Goal: Find specific page/section: Find specific page/section

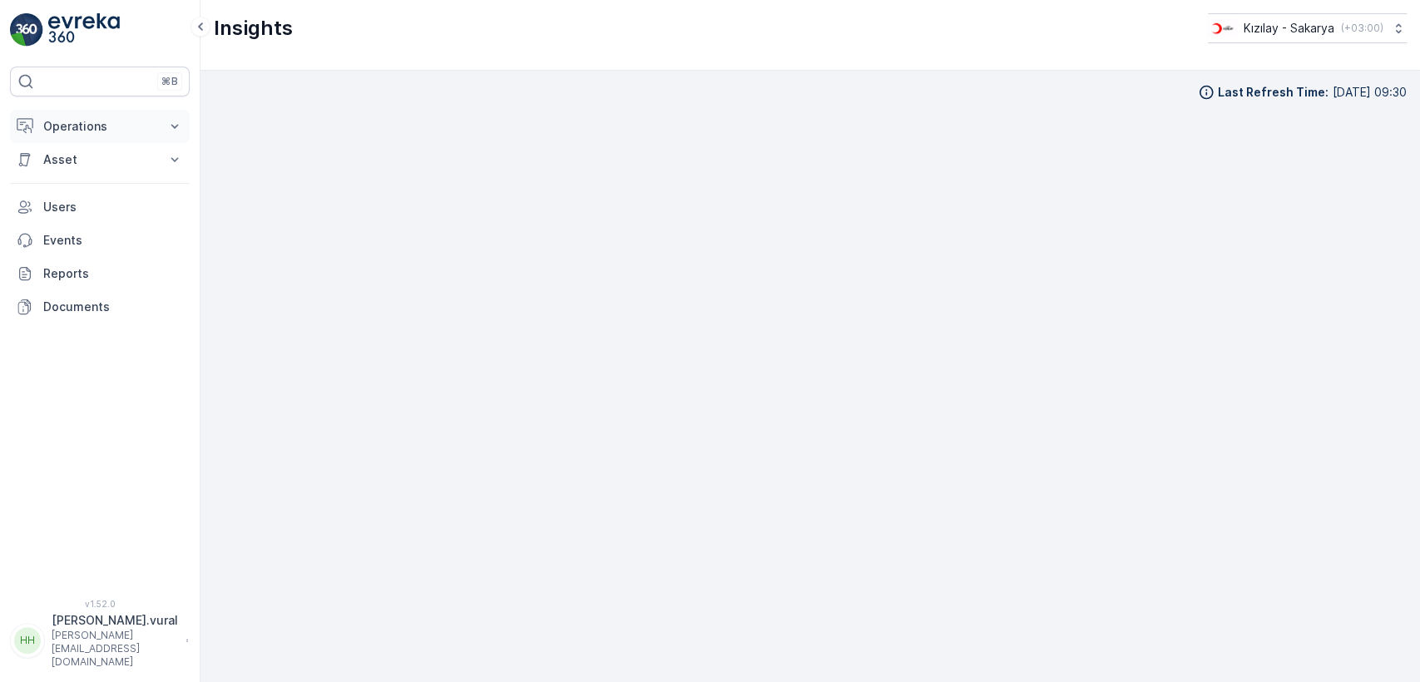
scroll to position [16, 0]
click at [101, 136] on button "Operations" at bounding box center [100, 126] width 180 height 33
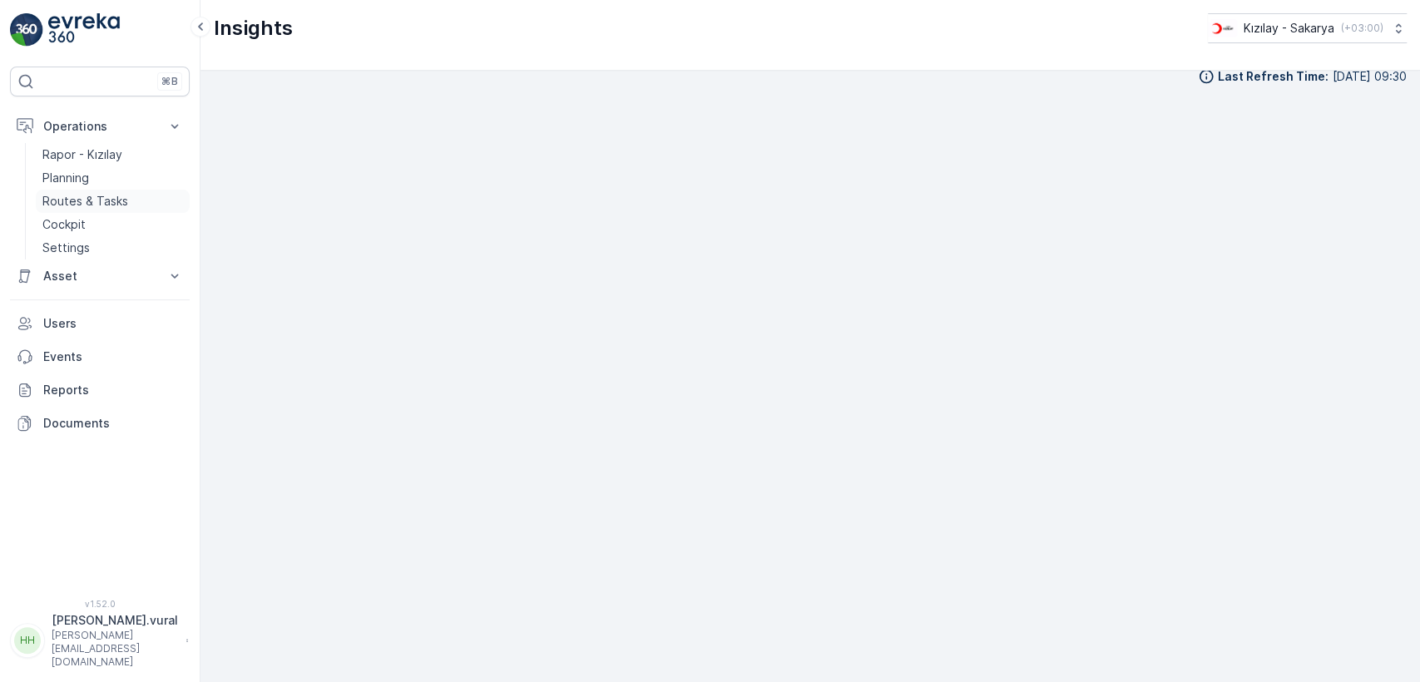
click at [110, 198] on p "Routes & Tasks" at bounding box center [85, 201] width 86 height 17
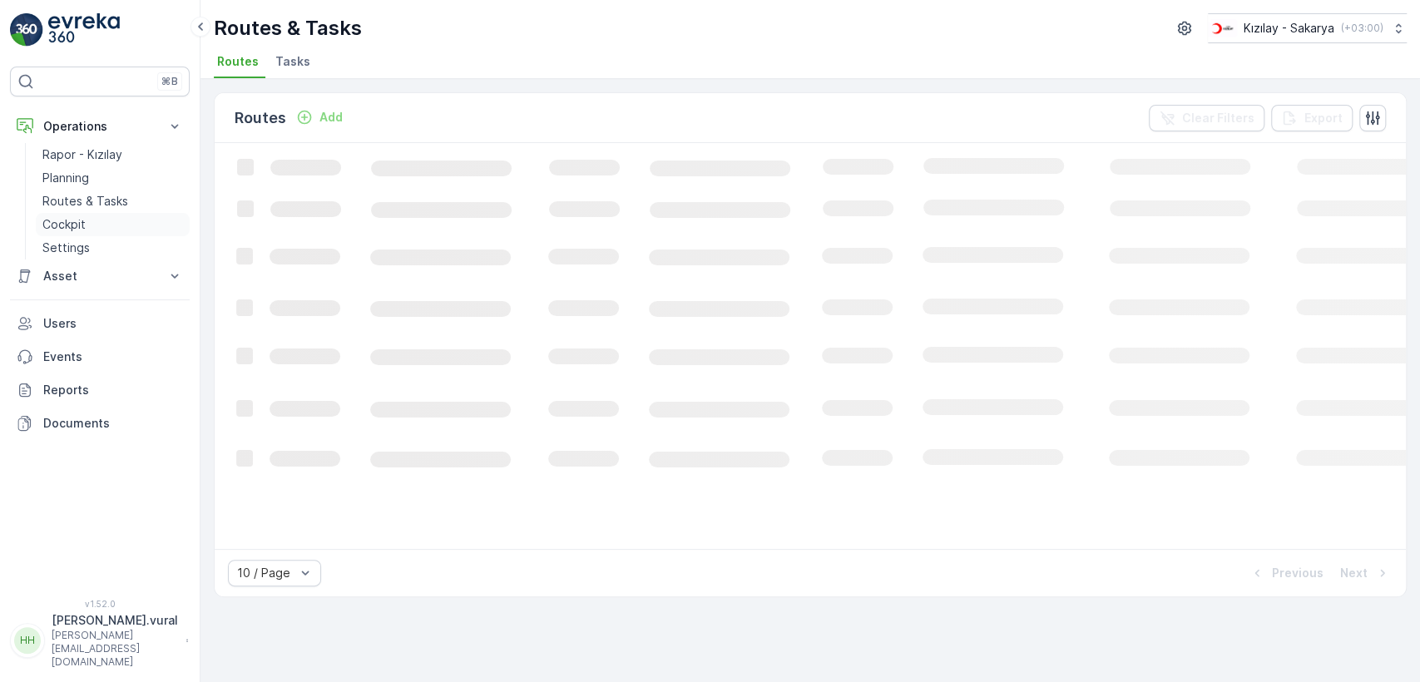
click at [122, 225] on link "Cockpit" at bounding box center [113, 224] width 154 height 23
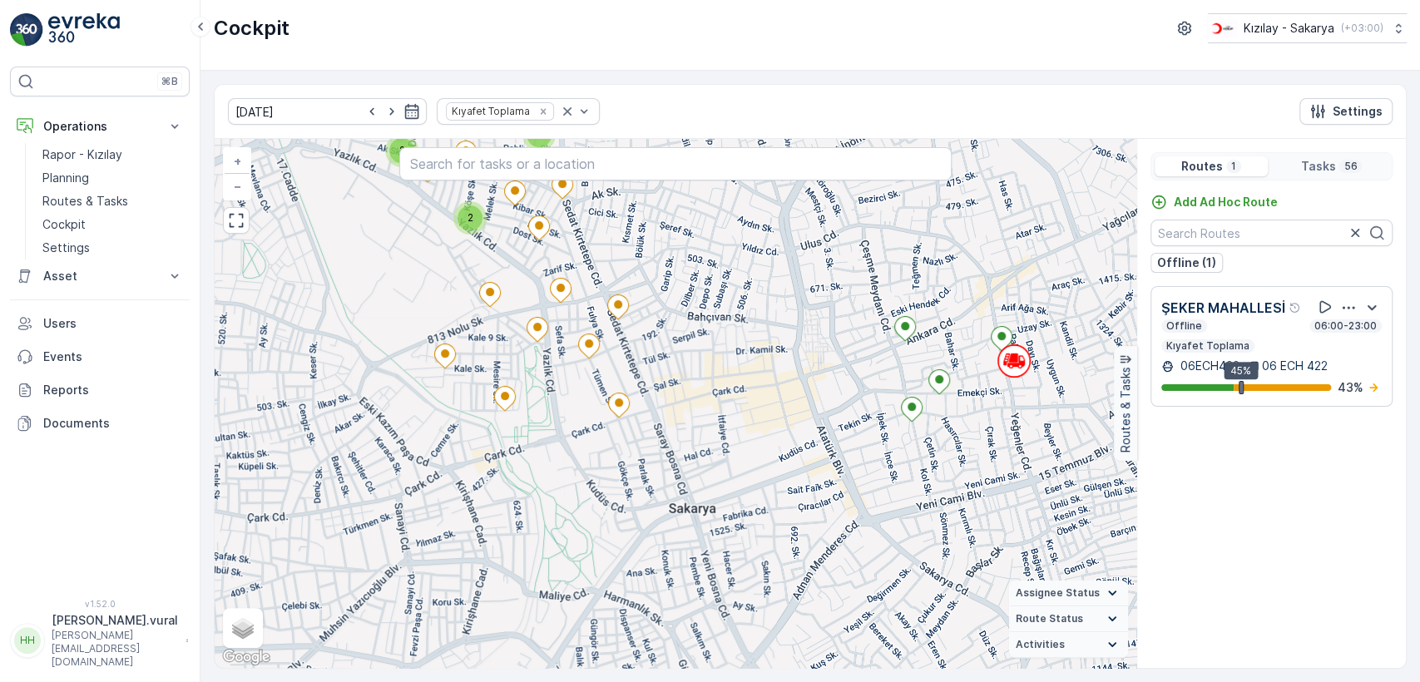
drag, startPoint x: 996, startPoint y: 416, endPoint x: 948, endPoint y: 418, distance: 47.5
click at [950, 419] on div "3 2 2 2 2 2 + − Satellite Roadmap Terrain Hybrid Leaflet Keyboard shortcuts Map…" at bounding box center [676, 403] width 922 height 529
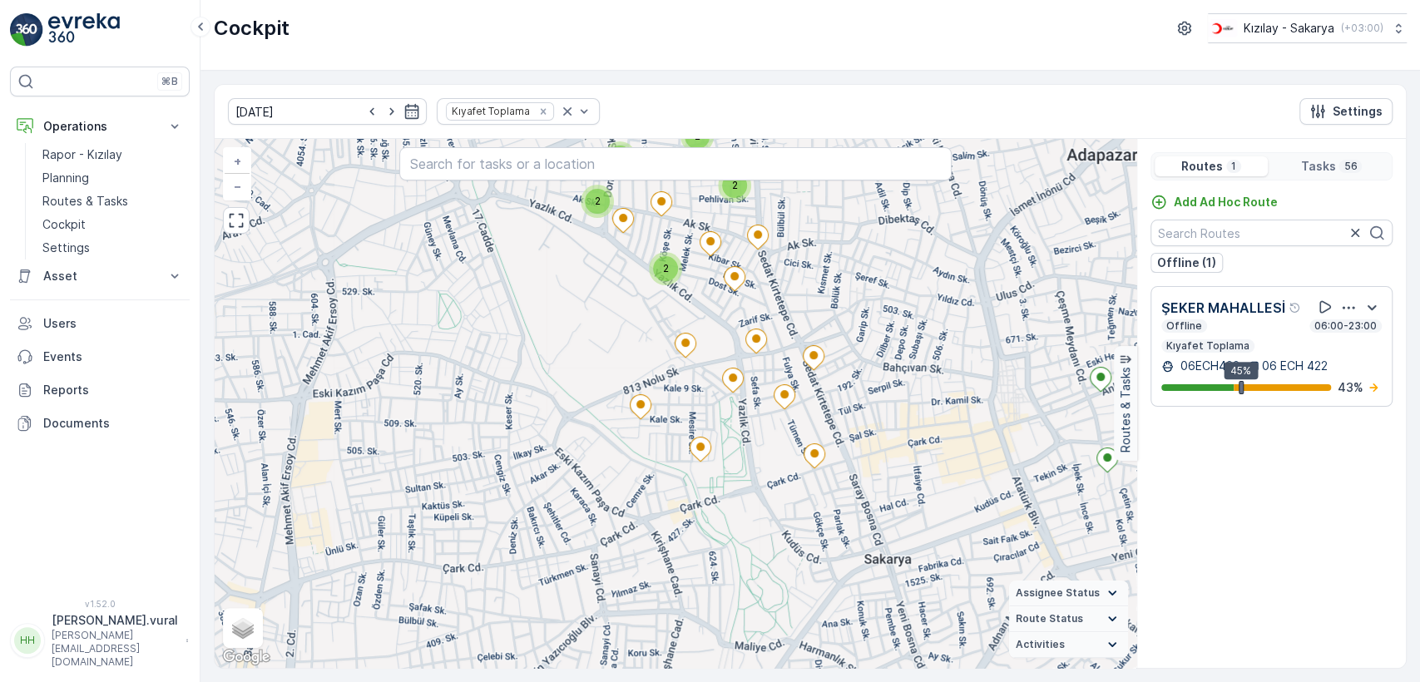
drag, startPoint x: 644, startPoint y: 502, endPoint x: 667, endPoint y: 478, distance: 32.9
click at [666, 479] on div "3 2 2 2 2 2 + − Satellite Roadmap Terrain Hybrid Leaflet Keyboard shortcuts Map…" at bounding box center [676, 403] width 922 height 529
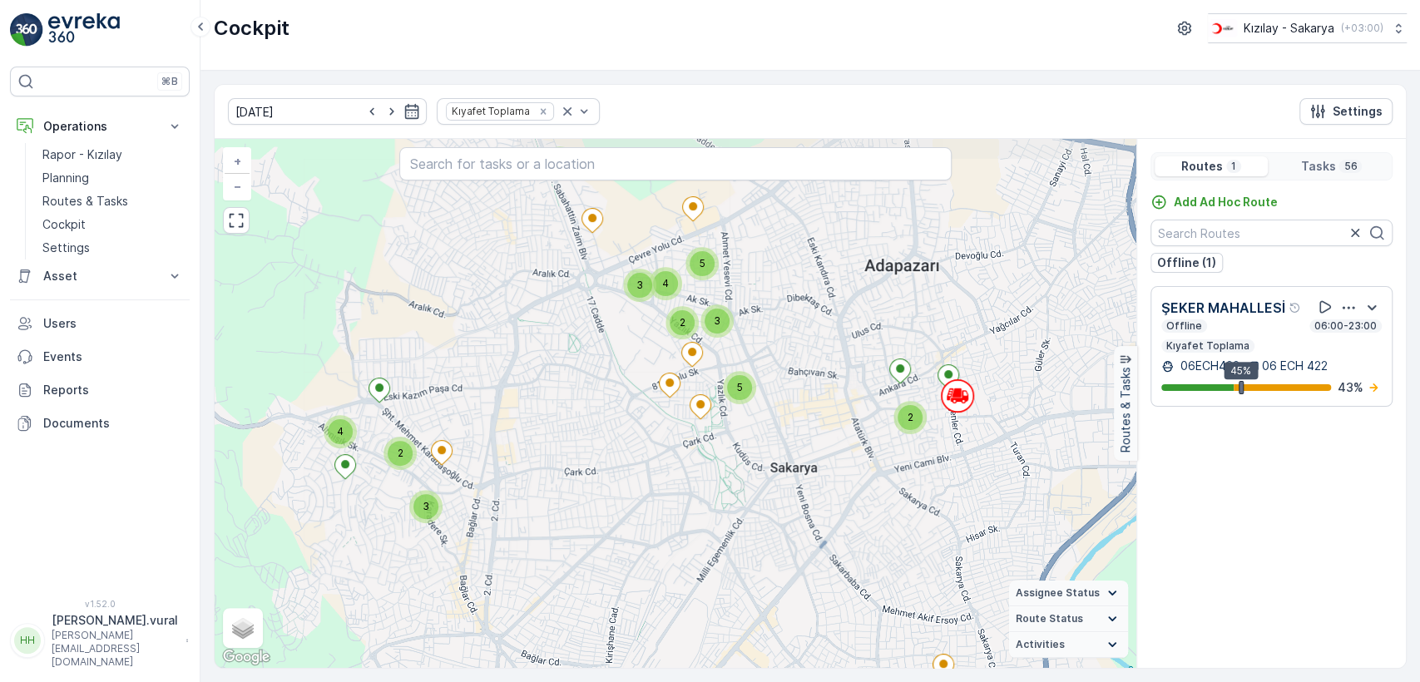
drag, startPoint x: 700, startPoint y: 514, endPoint x: 724, endPoint y: 398, distance: 117.9
click at [722, 403] on div "3 4 2 2 2 5 4 3 2 3 5 + − Satellite Roadmap Terrain Hybrid Leaflet Keyboard sho…" at bounding box center [676, 403] width 922 height 529
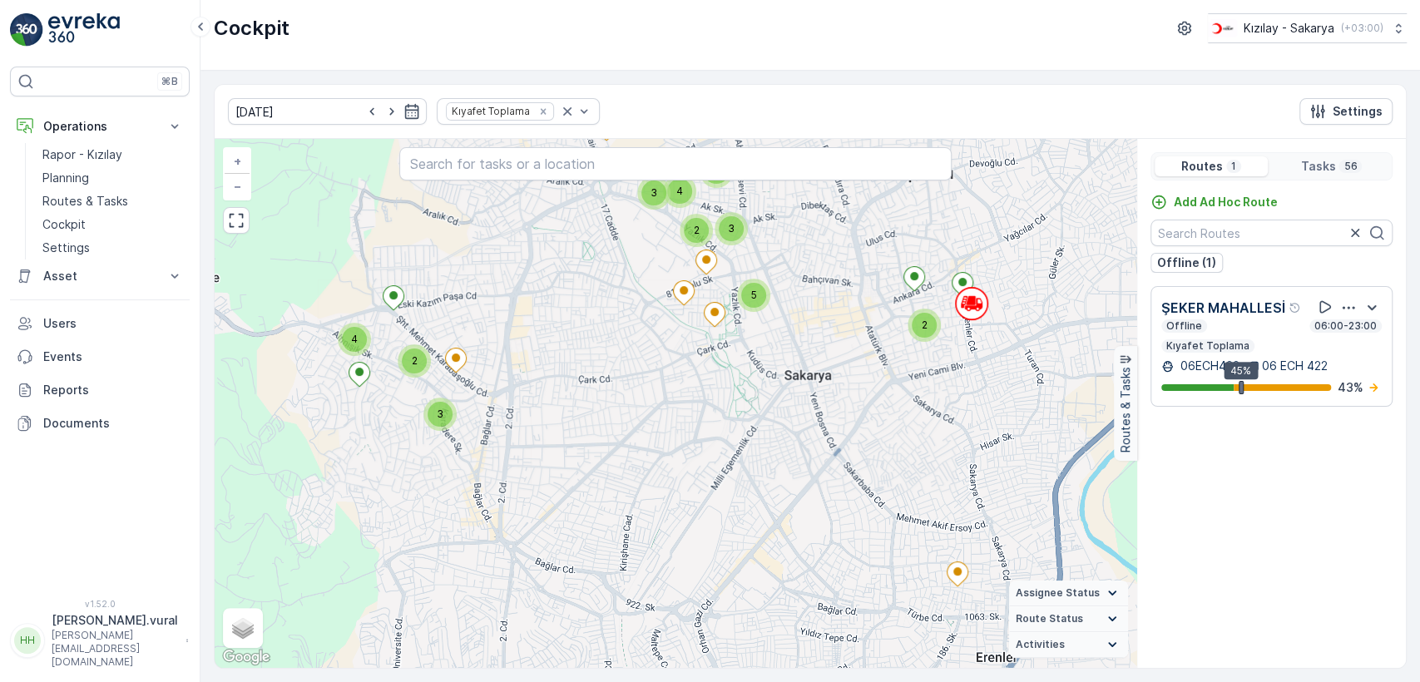
drag, startPoint x: 709, startPoint y: 484, endPoint x: 660, endPoint y: 383, distance: 112.7
click at [660, 384] on div "3 4 2 2 2 5 4 3 2 3 5 + − Satellite Roadmap Terrain Hybrid Leaflet Keyboard sho…" at bounding box center [676, 403] width 922 height 529
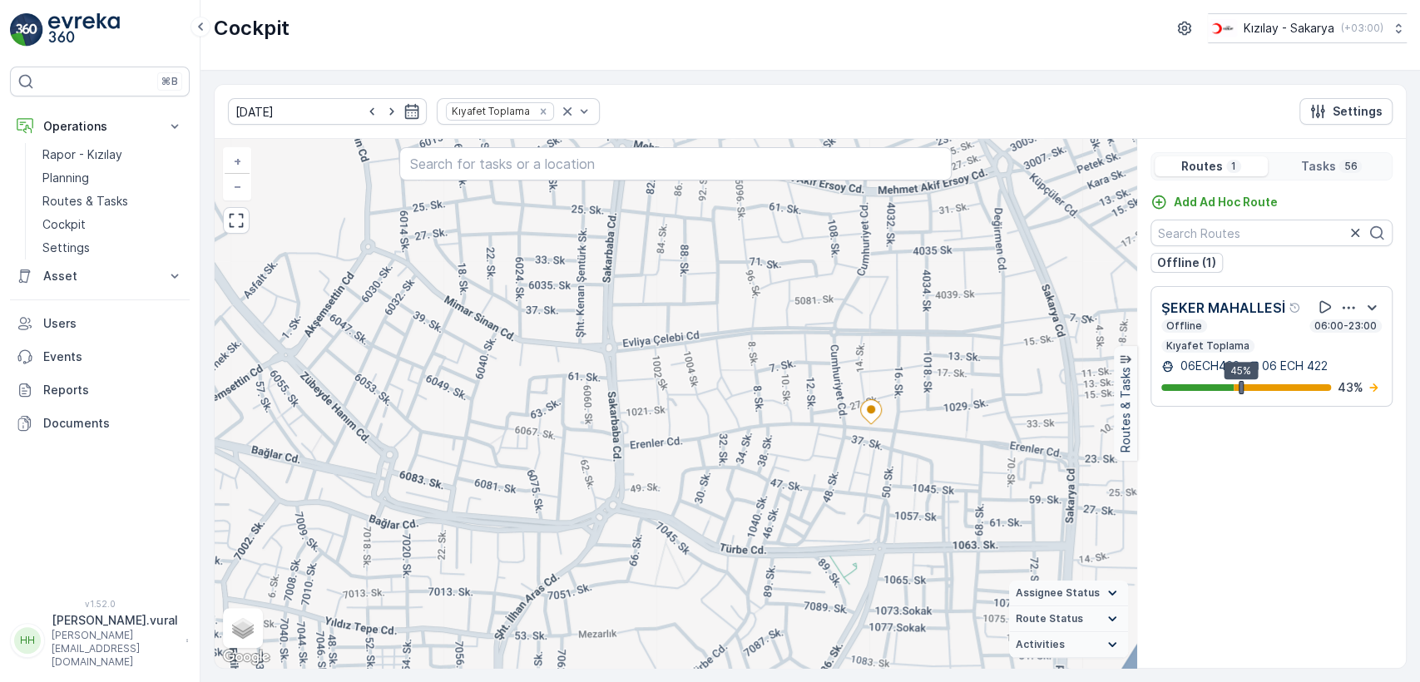
drag, startPoint x: 818, startPoint y: 520, endPoint x: 784, endPoint y: 443, distance: 83.8
click at [785, 446] on div "+ − Satellite Roadmap Terrain Hybrid Leaflet Keyboard shortcuts Map Data Map da…" at bounding box center [676, 403] width 922 height 529
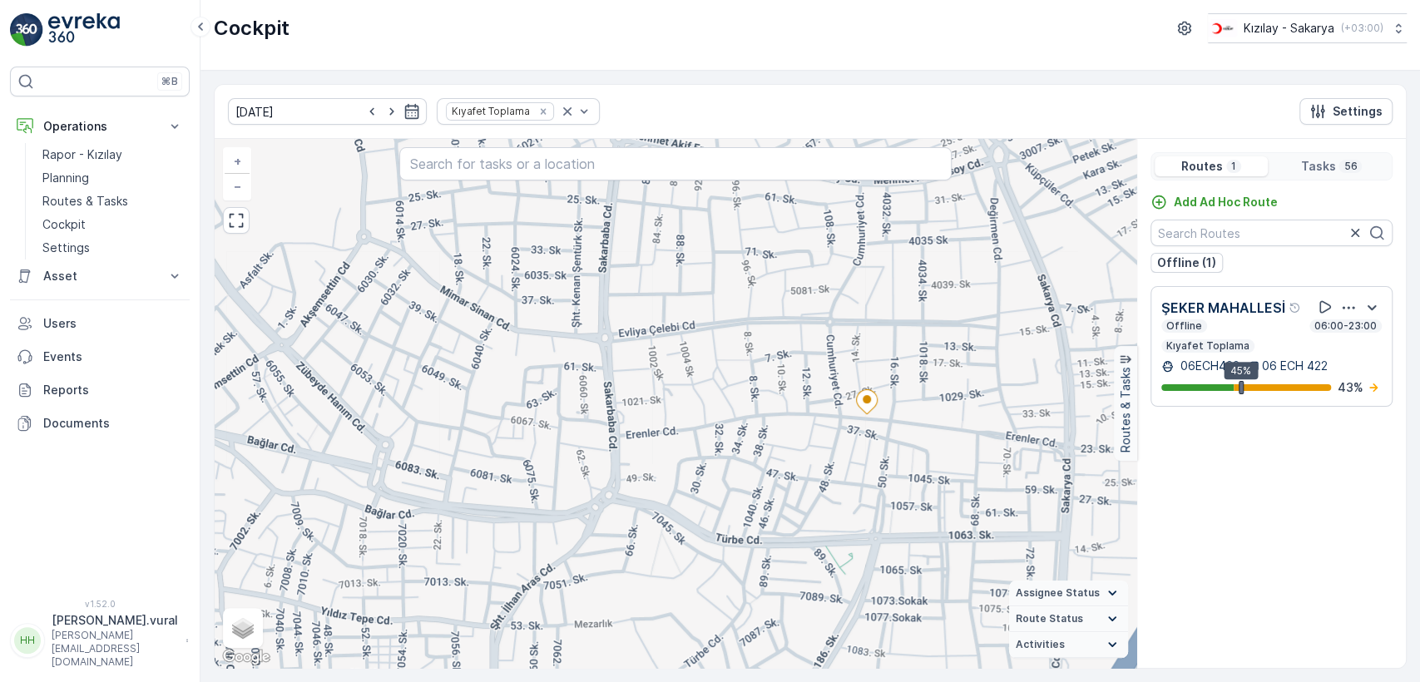
drag, startPoint x: 817, startPoint y: 432, endPoint x: 711, endPoint y: 431, distance: 105.6
click at [714, 432] on div "+ − Satellite Roadmap Terrain Hybrid Leaflet Keyboard shortcuts Map Data Map da…" at bounding box center [676, 403] width 922 height 529
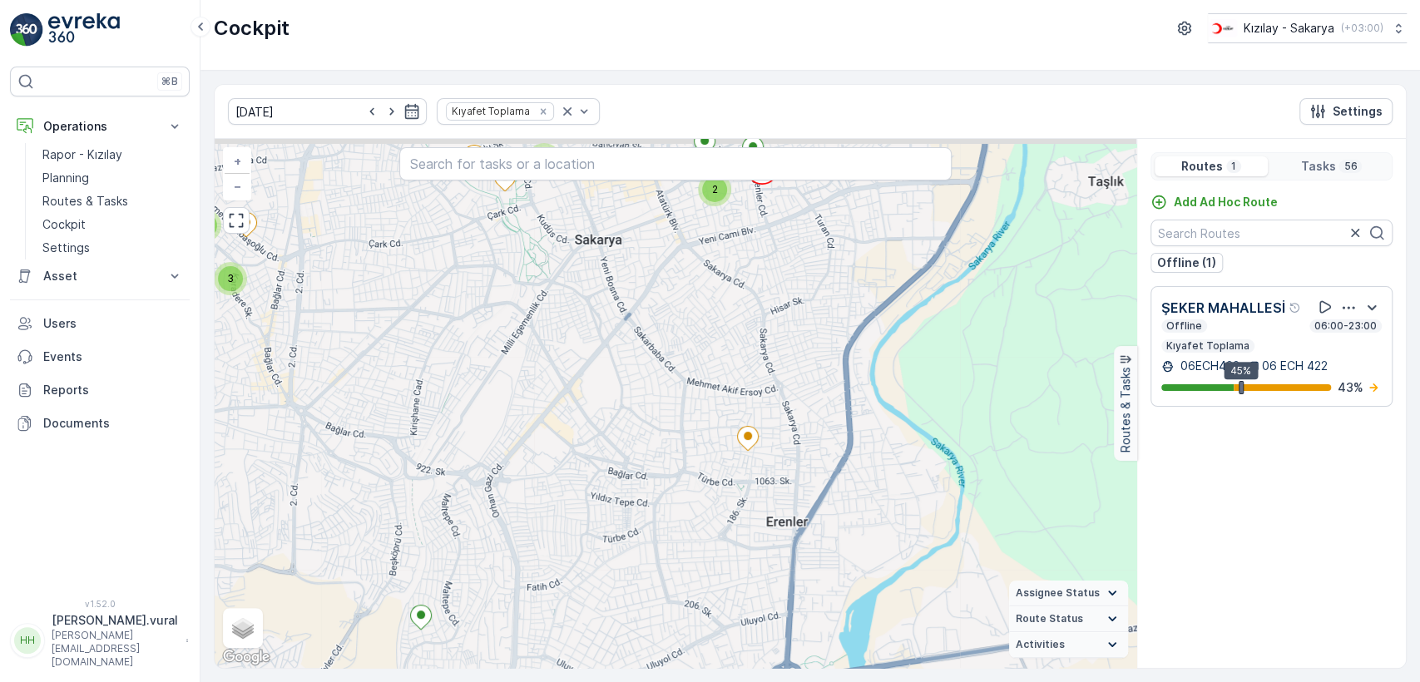
drag, startPoint x: 642, startPoint y: 328, endPoint x: 606, endPoint y: 388, distance: 70.5
click at [607, 390] on div "3 4 2 2 2 5 4 3 2 3 5 + − Satellite Roadmap Terrain Hybrid Leaflet Keyboard sho…" at bounding box center [676, 403] width 922 height 529
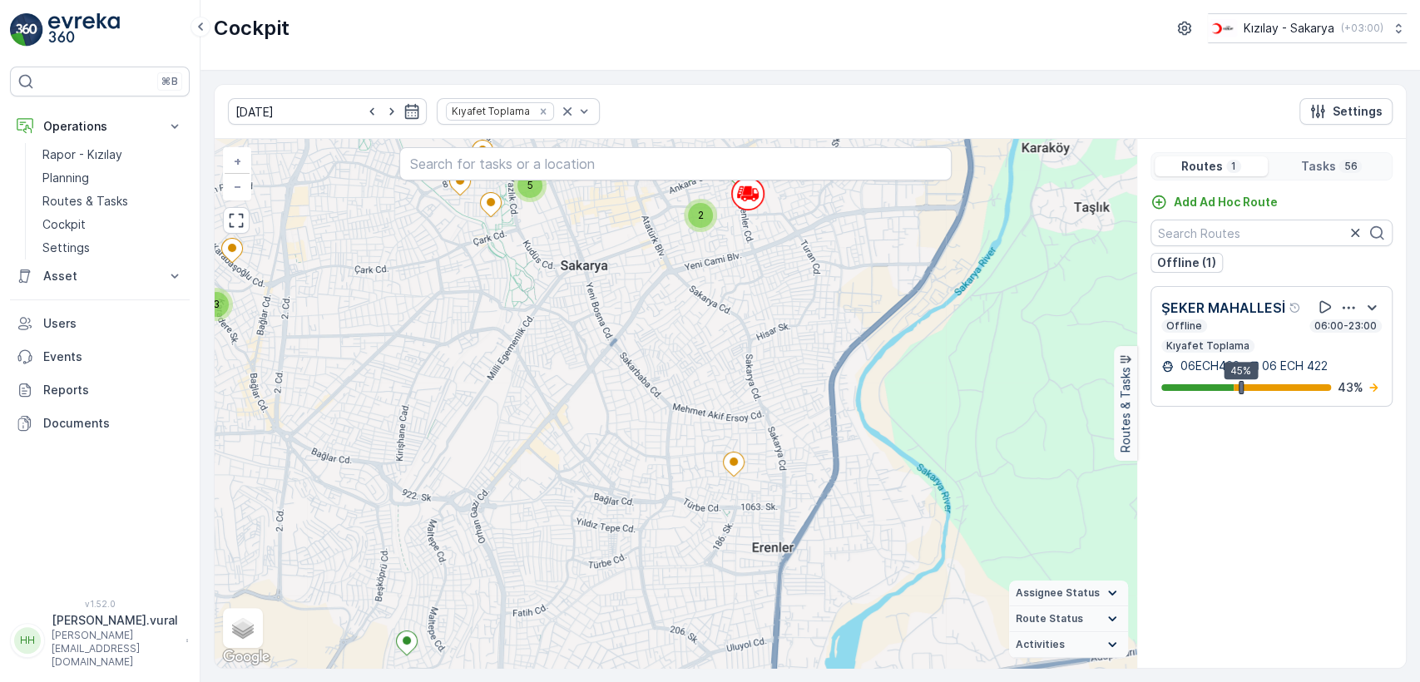
drag, startPoint x: 655, startPoint y: 297, endPoint x: 631, endPoint y: 328, distance: 39.1
click at [626, 334] on div "3 4 2 2 2 5 4 3 2 3 5 + − Satellite Roadmap Terrain Hybrid Leaflet Keyboard sho…" at bounding box center [676, 403] width 922 height 529
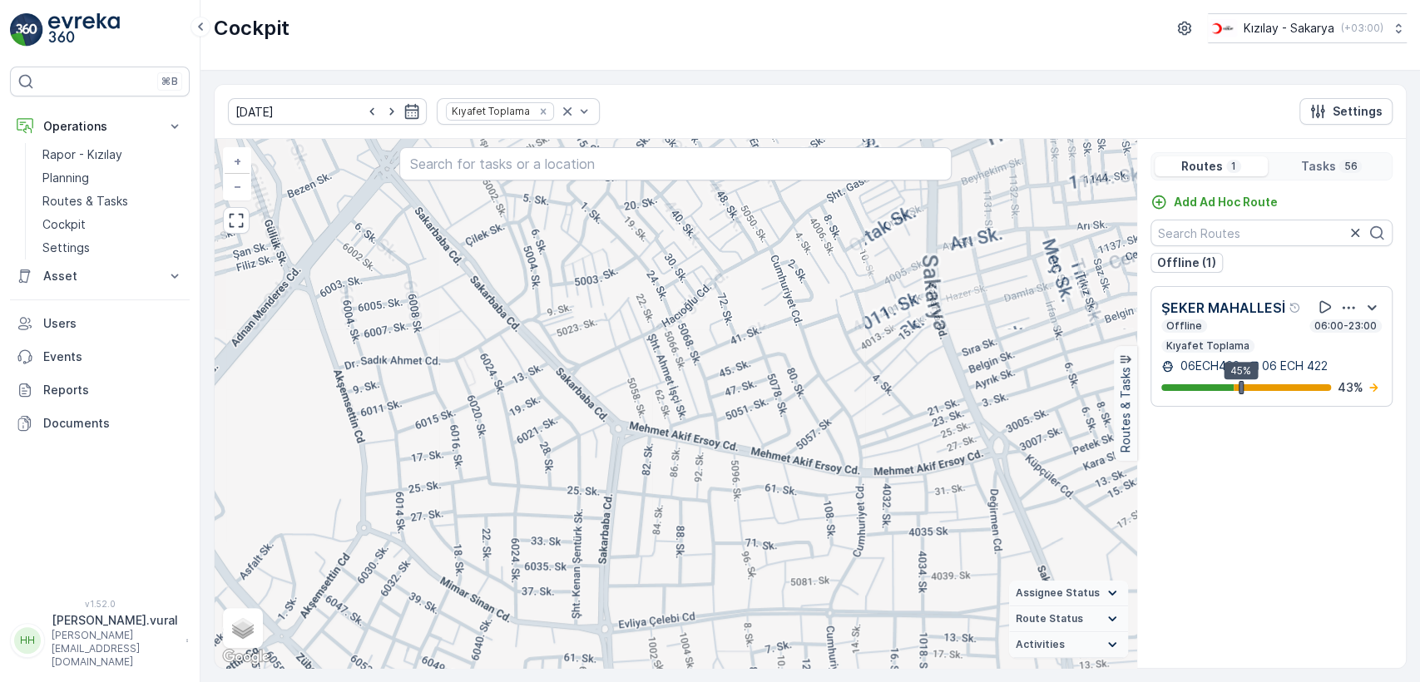
drag, startPoint x: 708, startPoint y: 550, endPoint x: 690, endPoint y: 382, distance: 169.0
click at [690, 388] on div "+ − Satellite Roadmap Terrain Hybrid Leaflet Keyboard shortcuts Map Data Map da…" at bounding box center [676, 403] width 922 height 529
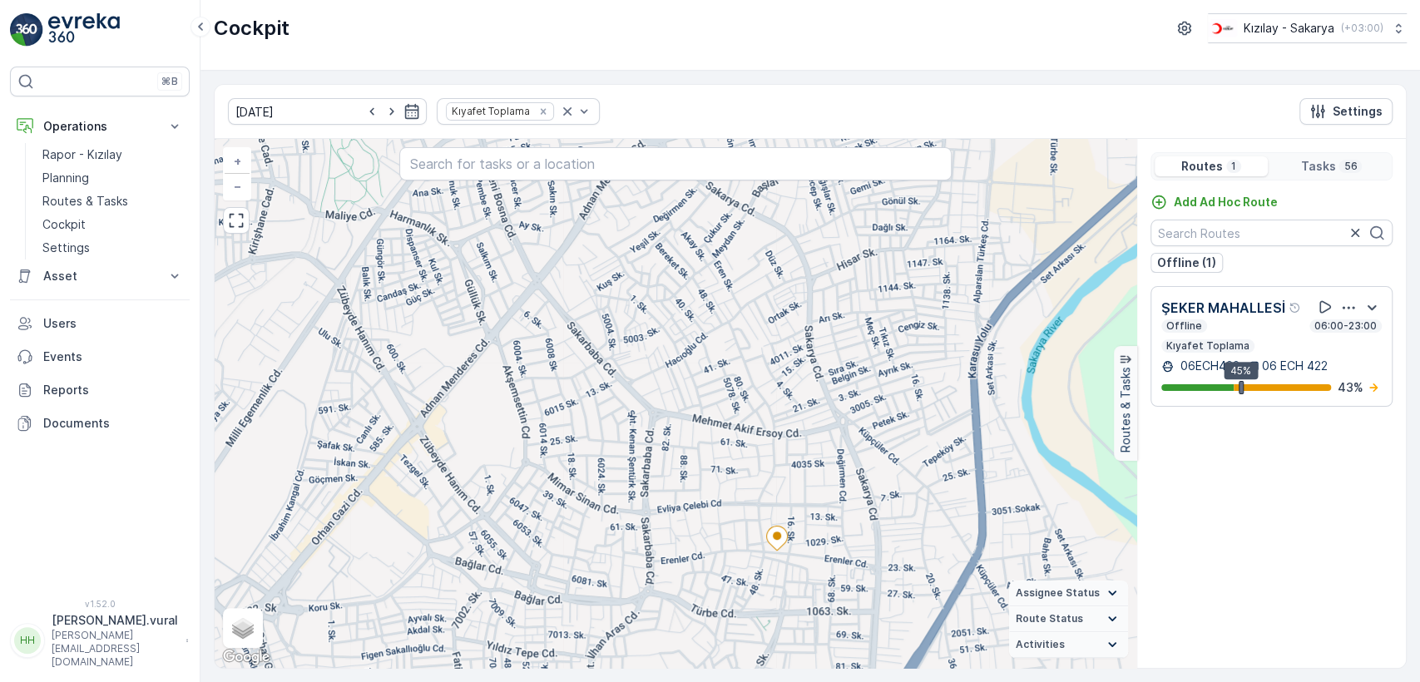
drag, startPoint x: 688, startPoint y: 457, endPoint x: 687, endPoint y: 428, distance: 29.1
click at [687, 429] on div "3 2 2 2 2 2 + − Satellite Roadmap Terrain Hybrid Leaflet Keyboard shortcuts Map…" at bounding box center [676, 403] width 922 height 529
